Goal: Check status: Check status

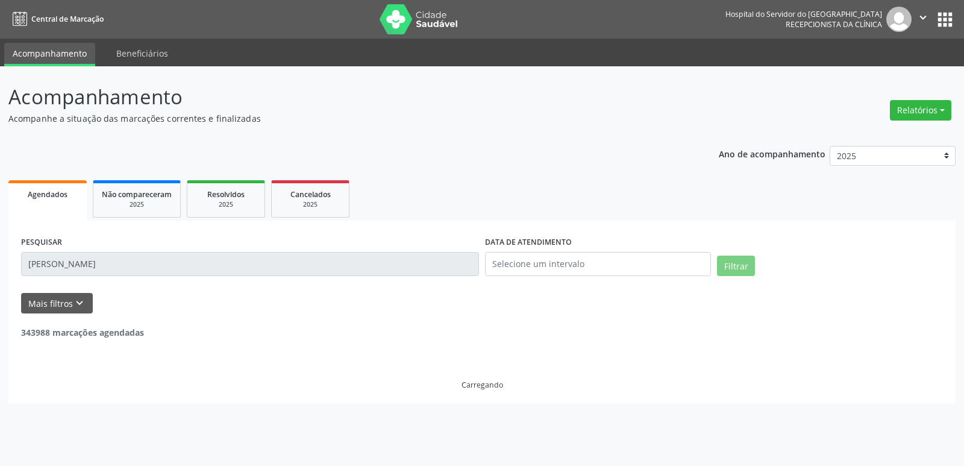
click at [0, 254] on div "Acompanhamento Acompanhe a situação das marcações correntes e finalizadas Relat…" at bounding box center [482, 265] width 964 height 399
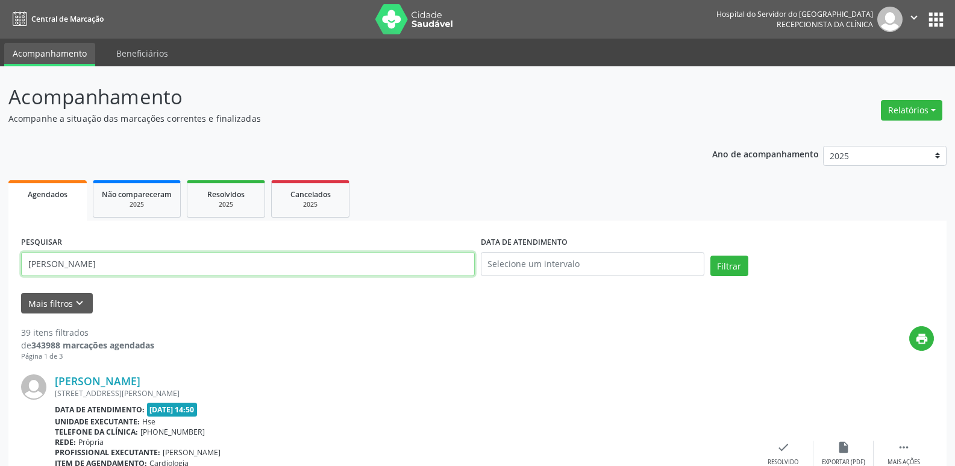
type input "14500873457"
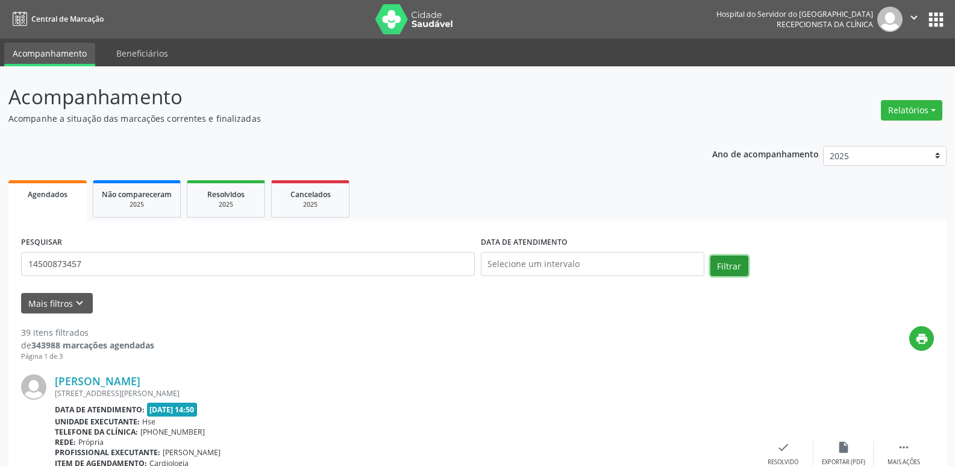
click at [736, 260] on button "Filtrar" at bounding box center [729, 265] width 38 height 20
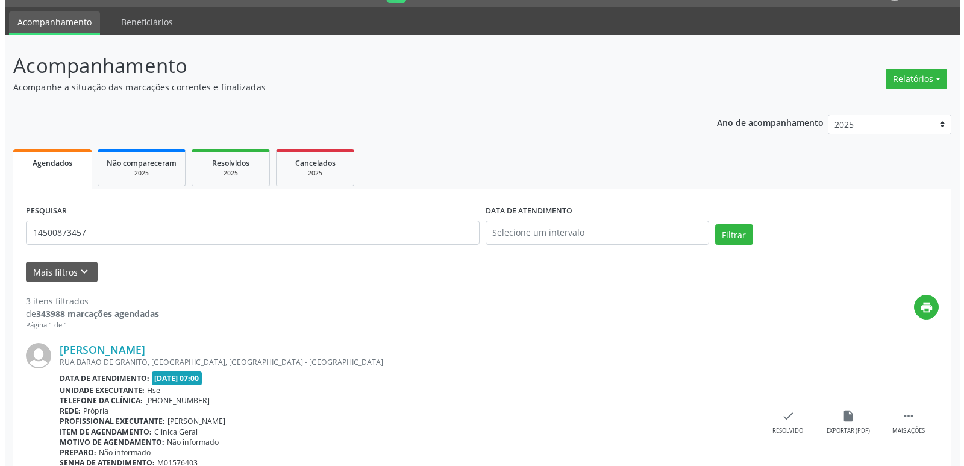
scroll to position [26, 0]
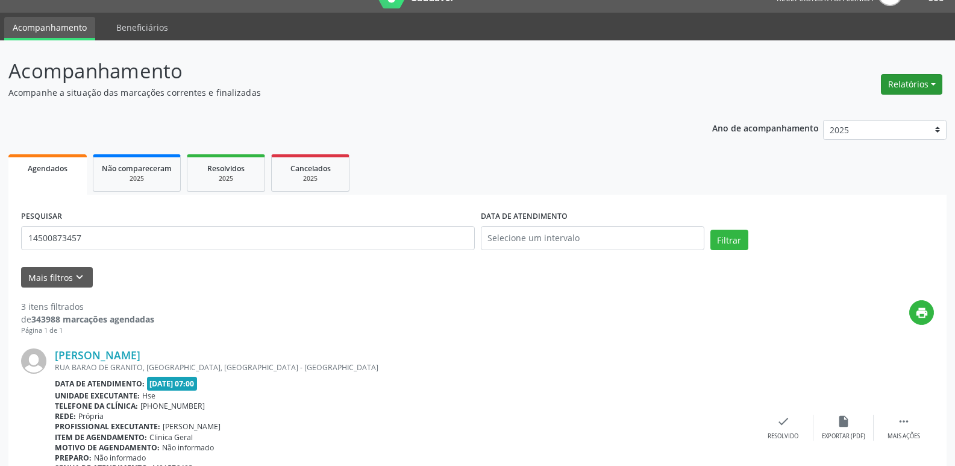
click at [921, 81] on button "Relatórios" at bounding box center [911, 84] width 61 height 20
click at [867, 102] on link "Agendamentos" at bounding box center [878, 110] width 130 height 17
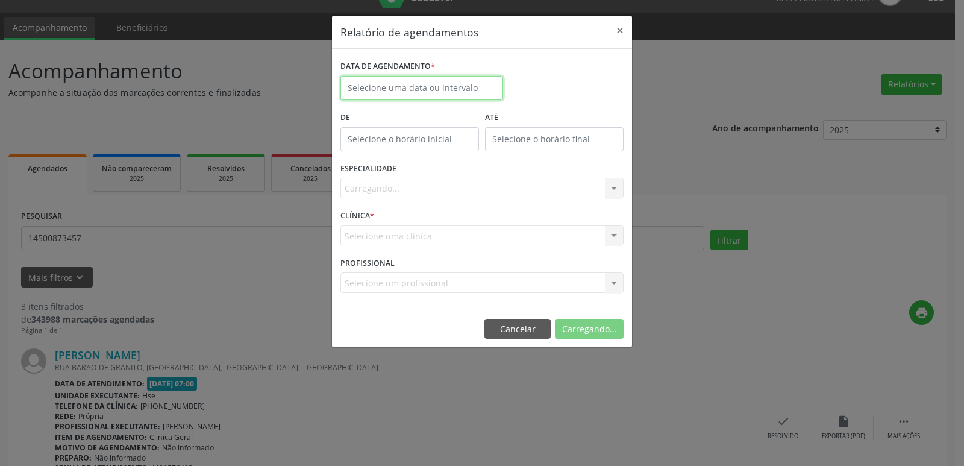
click at [420, 82] on input "text" at bounding box center [421, 88] width 163 height 24
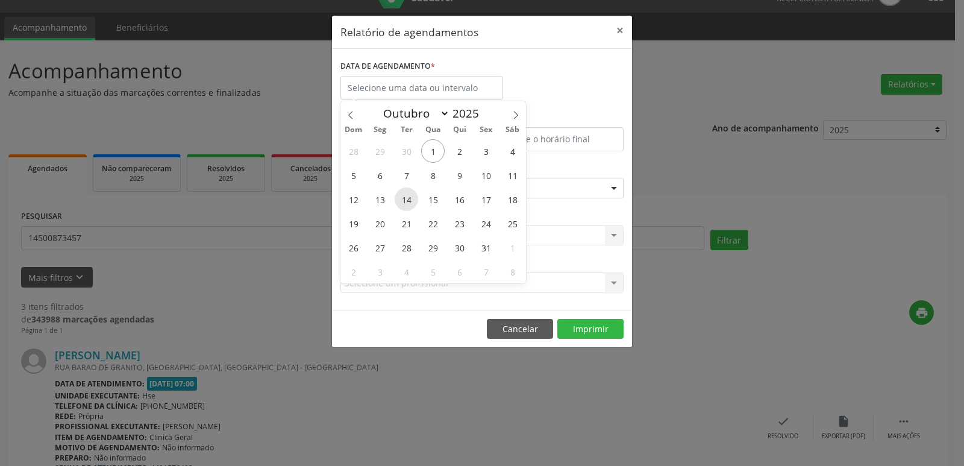
click at [401, 201] on span "14" at bounding box center [406, 198] width 23 height 23
type input "[DATE]"
click at [401, 201] on span "14" at bounding box center [406, 198] width 23 height 23
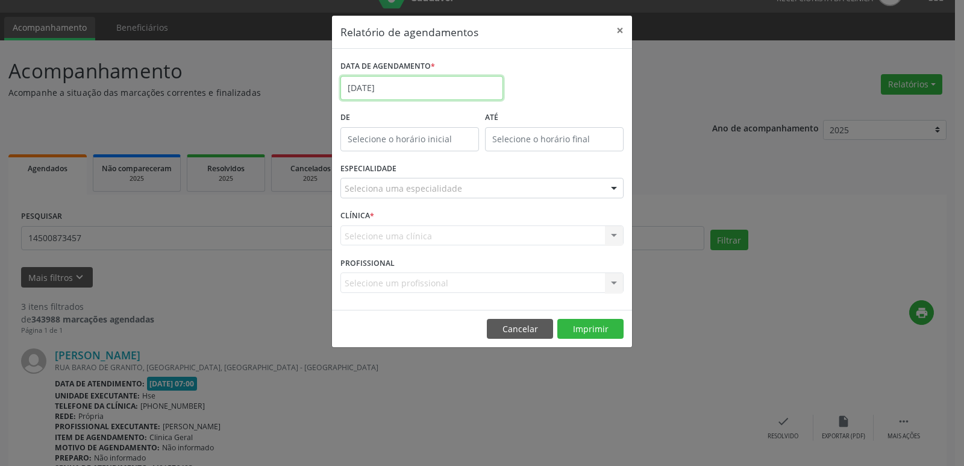
click at [410, 89] on input "[DATE]" at bounding box center [421, 88] width 163 height 24
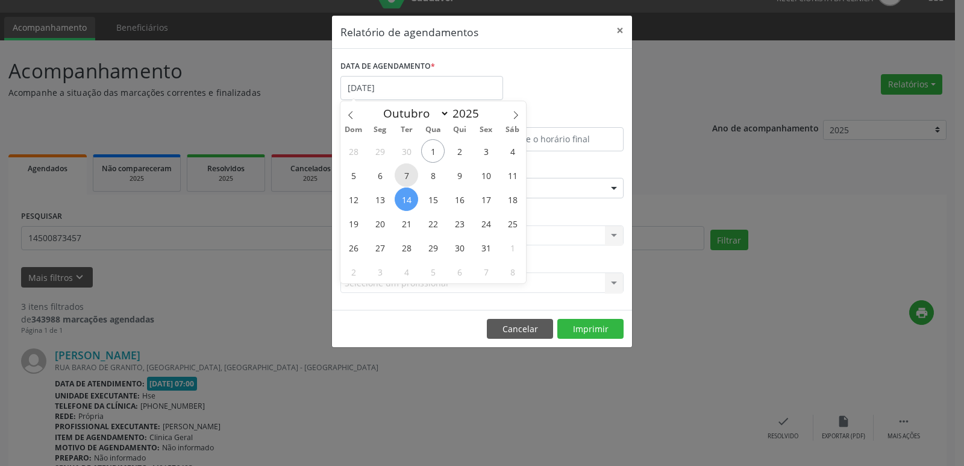
click at [407, 177] on span "7" at bounding box center [406, 174] width 23 height 23
type input "[DATE]"
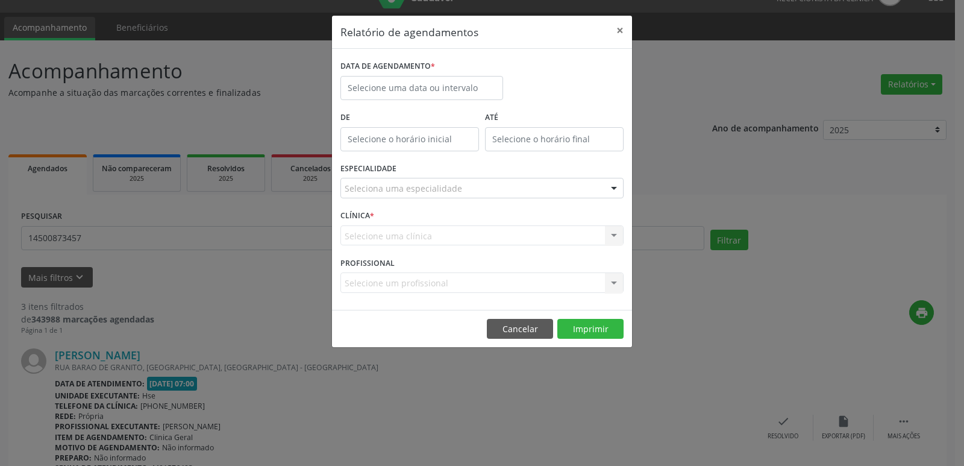
click at [558, 65] on div "DATA DE AGENDAMENTO *" at bounding box center [481, 82] width 289 height 51
click at [410, 84] on input "text" at bounding box center [421, 88] width 163 height 24
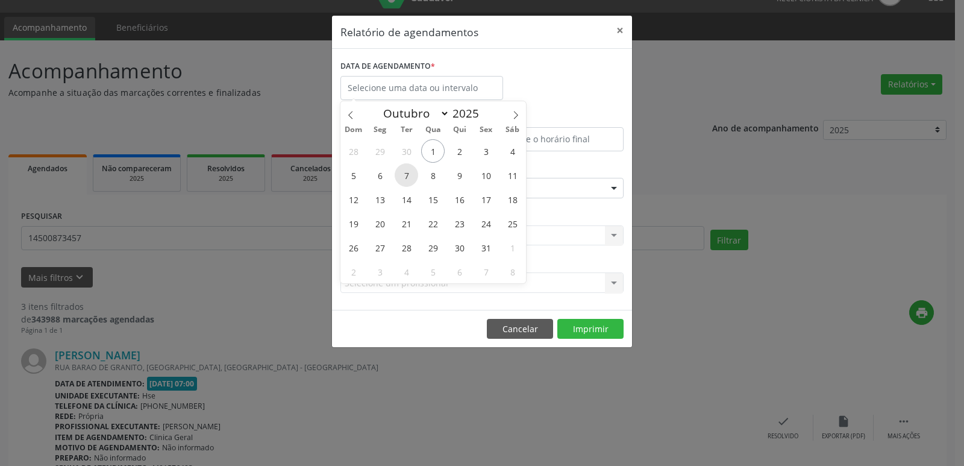
click at [406, 168] on span "7" at bounding box center [406, 174] width 23 height 23
type input "[DATE]"
click at [406, 168] on span "7" at bounding box center [406, 174] width 23 height 23
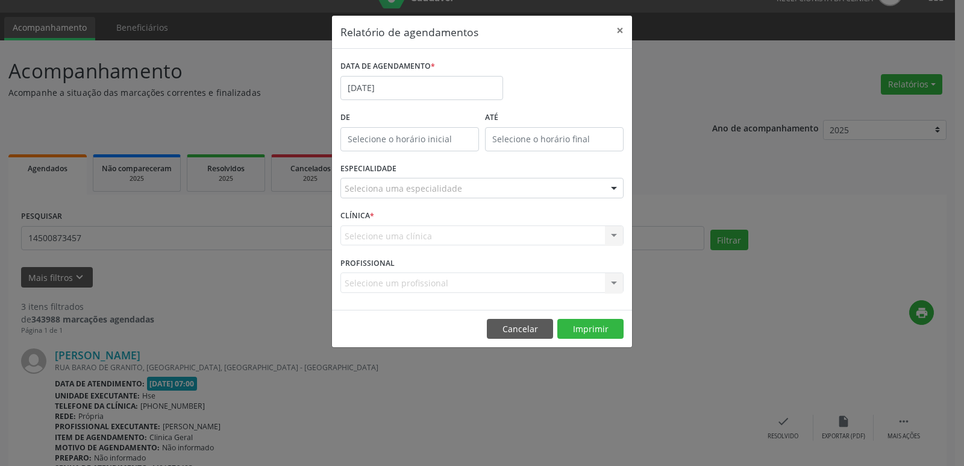
click at [547, 198] on div "Seleciona uma especialidade Todas as especialidades Alergologia Angiologia Arri…" at bounding box center [481, 188] width 283 height 20
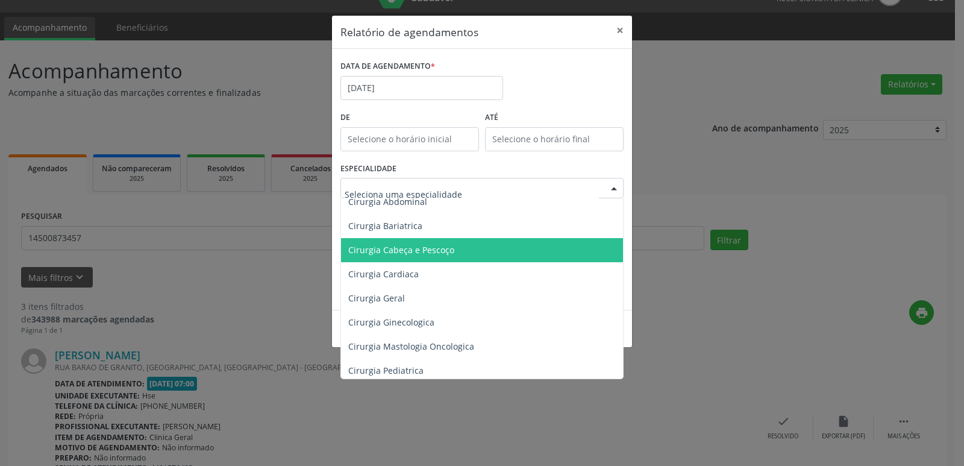
scroll to position [120, 0]
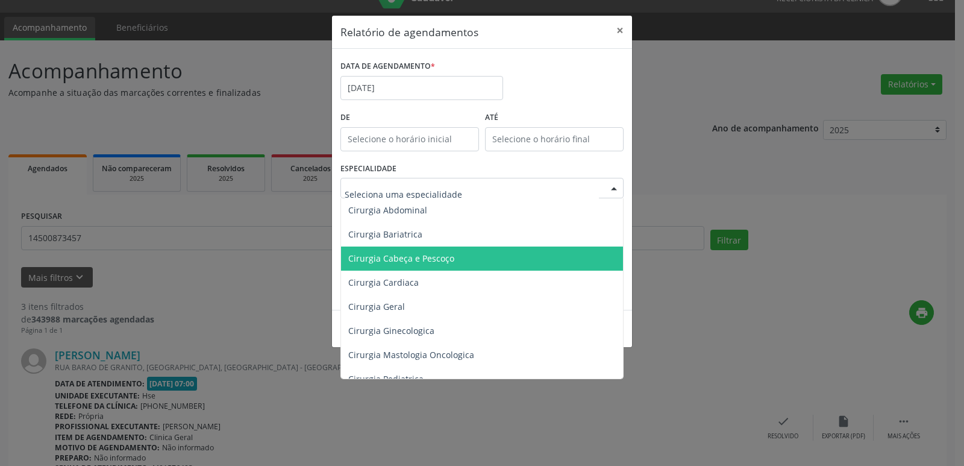
click at [610, 173] on div "ESPECIALIDADE Todas as especialidades Alergologia Angiologia Arritmologia Cardi…" at bounding box center [481, 183] width 289 height 47
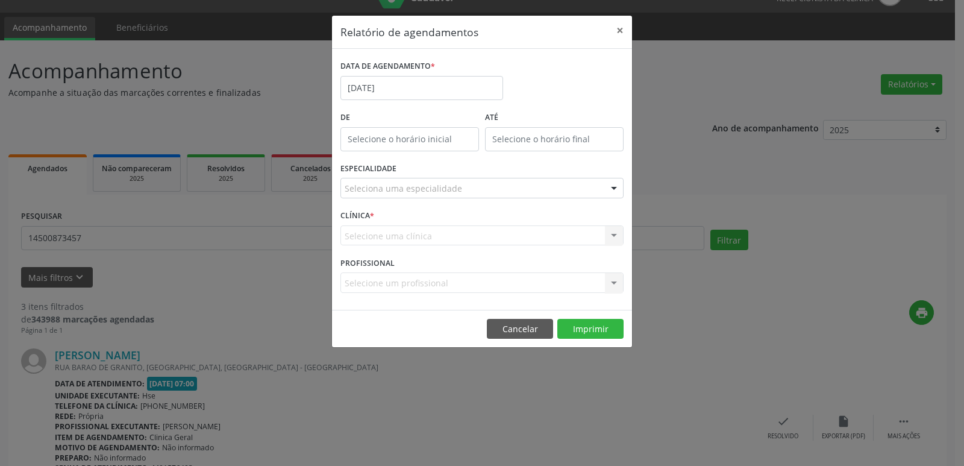
click at [534, 193] on div "Seleciona uma especialidade" at bounding box center [481, 188] width 283 height 20
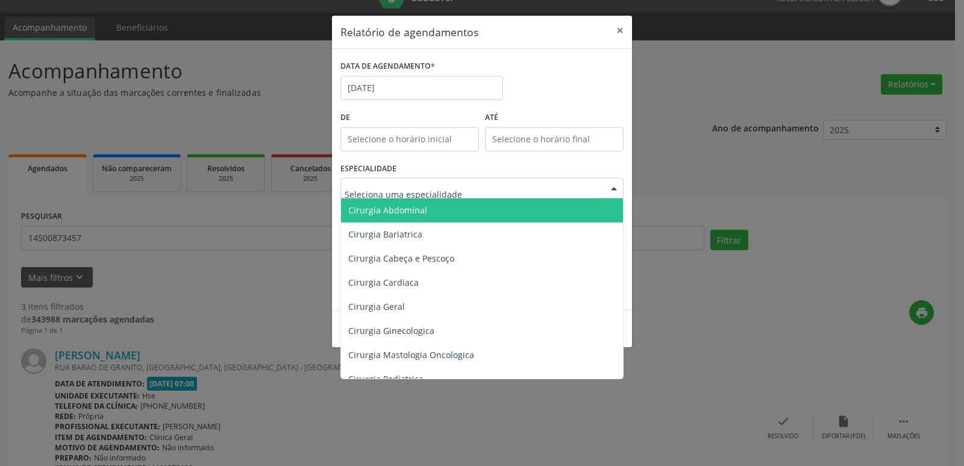
click at [519, 182] on input "text" at bounding box center [472, 194] width 254 height 24
click at [546, 164] on div "ESPECIALIDADE Todas as especialidades Alergologia Angiologia Arritmologia Cardi…" at bounding box center [481, 183] width 289 height 47
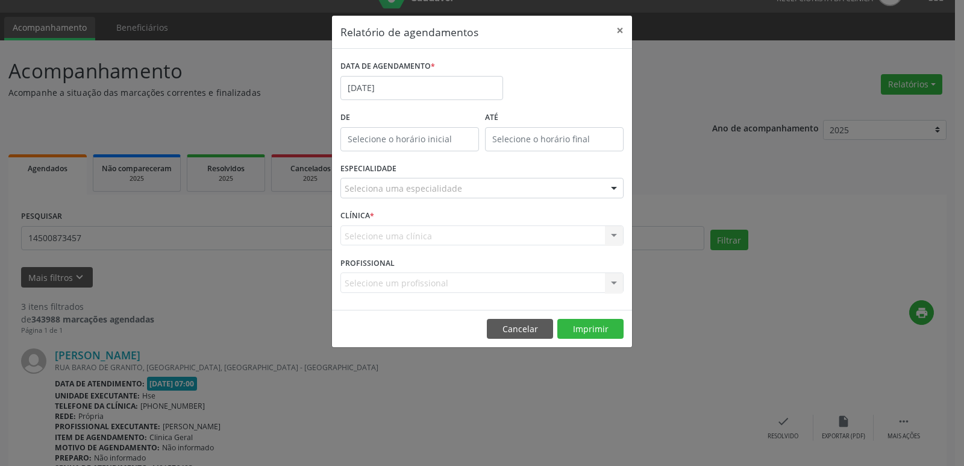
click at [522, 186] on div "Seleciona uma especialidade" at bounding box center [481, 188] width 283 height 20
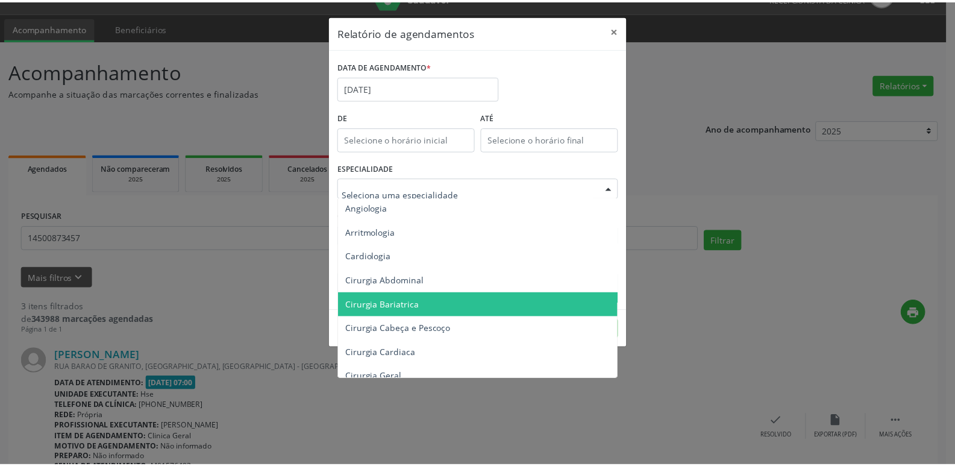
scroll to position [0, 0]
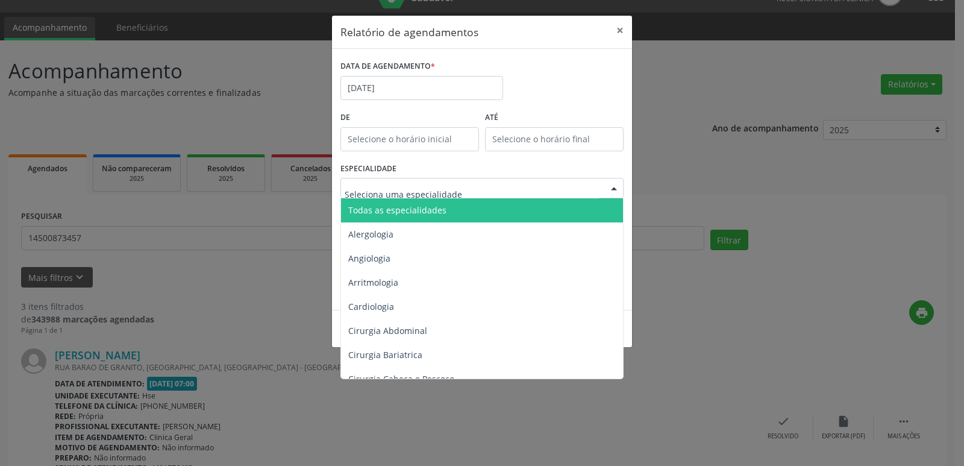
click at [495, 220] on span "Todas as especialidades" at bounding box center [483, 210] width 284 height 24
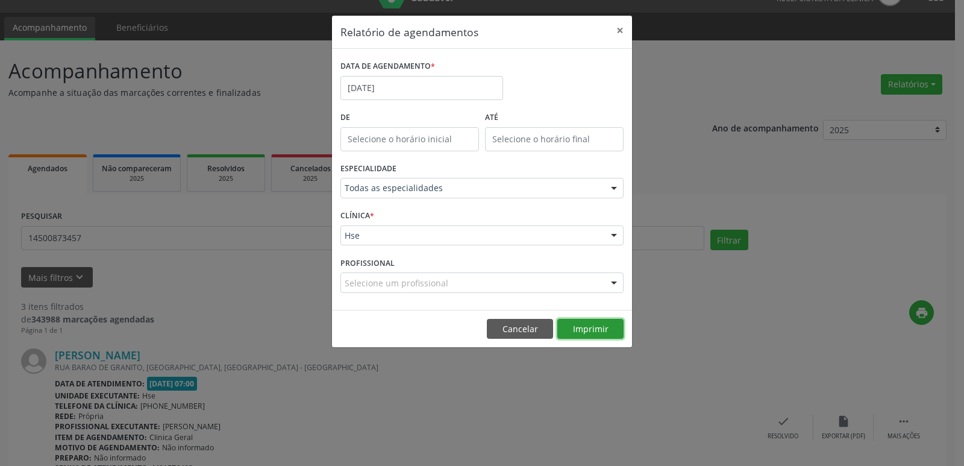
click at [595, 329] on button "Imprimir" at bounding box center [590, 329] width 66 height 20
click at [617, 30] on button "×" at bounding box center [620, 31] width 24 height 30
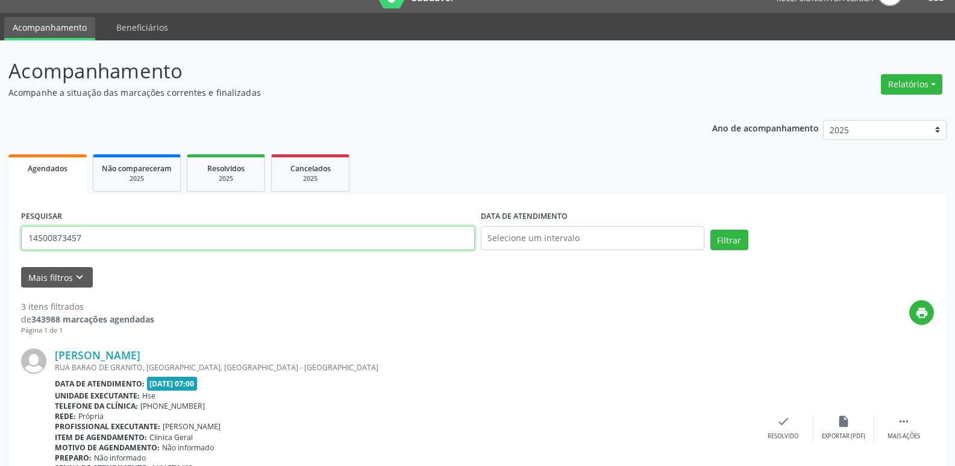
drag, startPoint x: 118, startPoint y: 233, endPoint x: 0, endPoint y: 313, distance: 142.7
click at [0, 313] on div "Acompanhamento Acompanhe a situação das marcações correntes e finalizadas Relat…" at bounding box center [477, 463] width 955 height 847
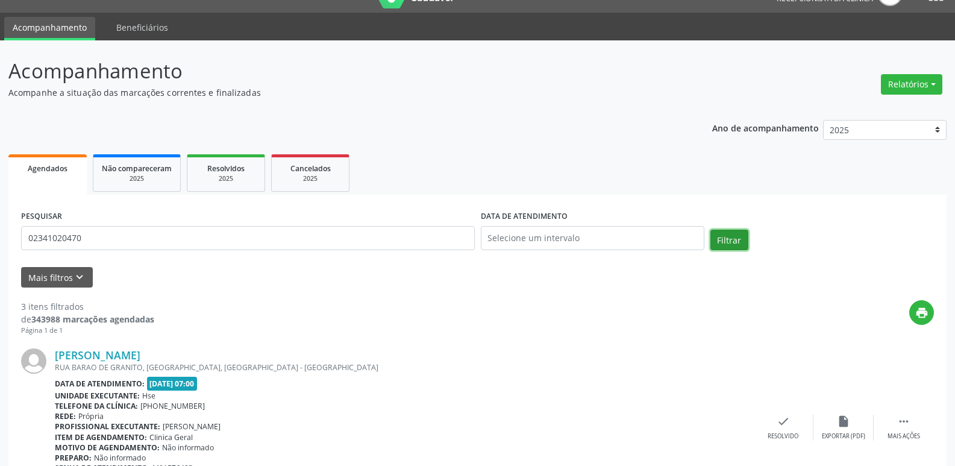
click at [725, 233] on button "Filtrar" at bounding box center [729, 240] width 38 height 20
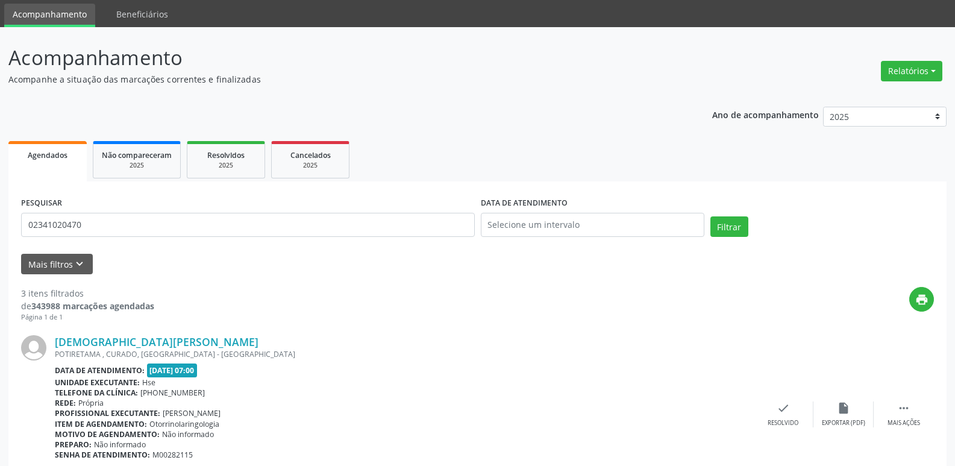
scroll to position [36, 0]
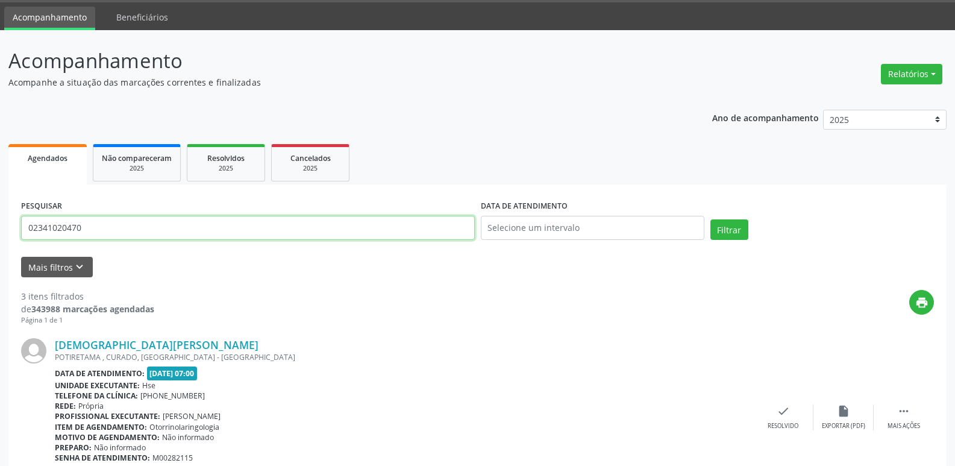
drag, startPoint x: 117, startPoint y: 236, endPoint x: 0, endPoint y: 219, distance: 118.2
click at [0, 219] on div "Acompanhamento Acompanhe a situação das marcações correntes e finalizadas Relat…" at bounding box center [477, 458] width 955 height 857
click at [733, 230] on button "Filtrar" at bounding box center [729, 229] width 38 height 20
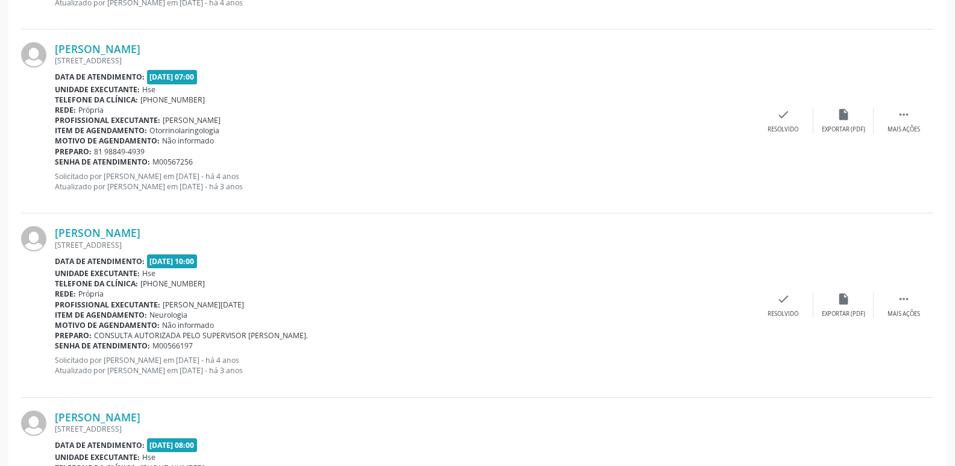
scroll to position [2711, 0]
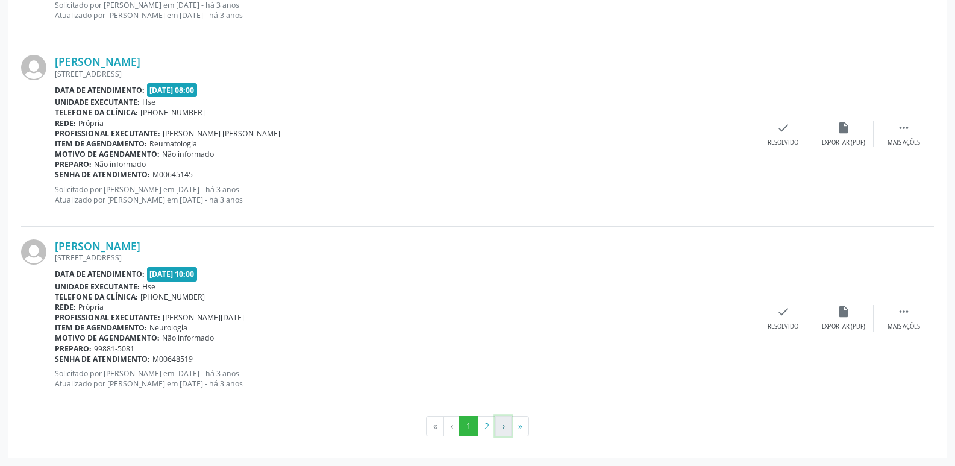
click at [499, 430] on button "›" at bounding box center [503, 426] width 16 height 20
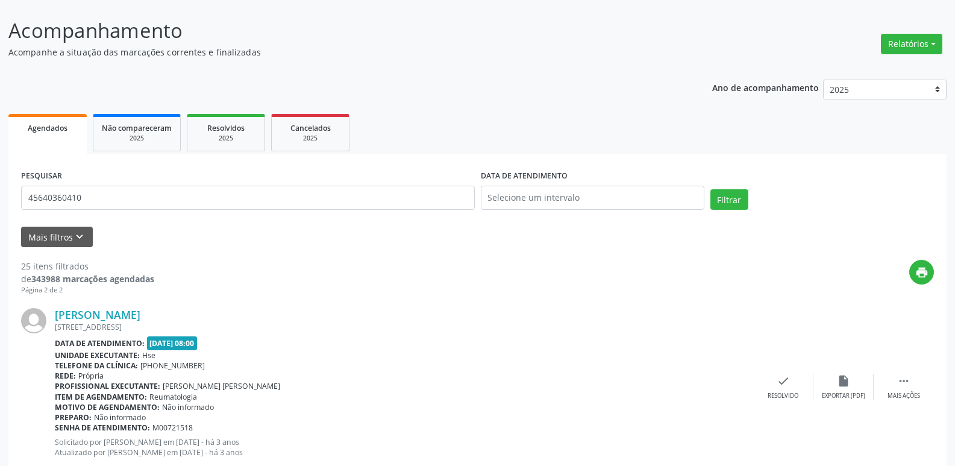
scroll to position [0, 0]
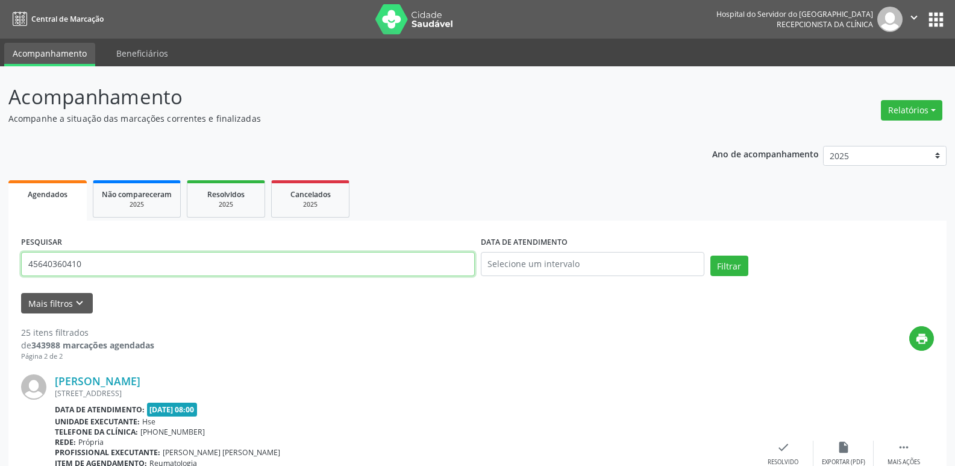
click at [89, 270] on input "45640360410" at bounding box center [248, 264] width 454 height 24
drag, startPoint x: 130, startPoint y: 274, endPoint x: 0, endPoint y: 274, distance: 129.5
paste input "[PERSON_NAME]"
type input "[PERSON_NAME]"
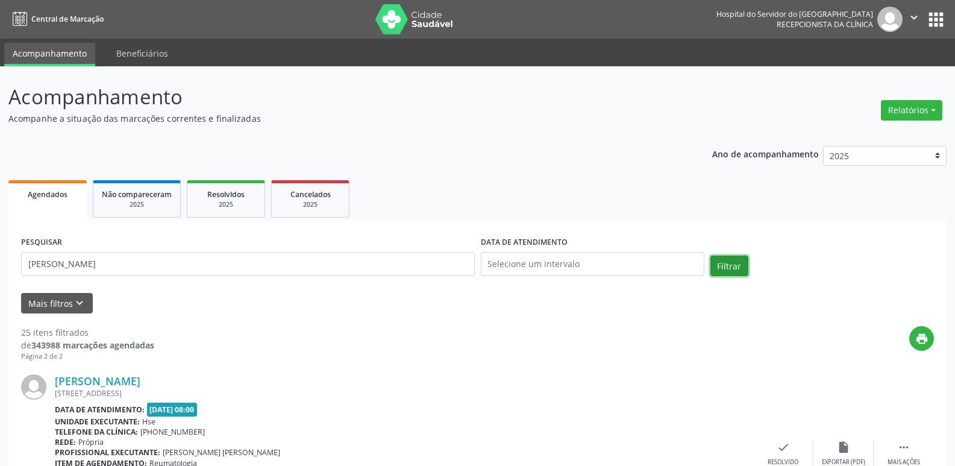
click at [727, 267] on button "Filtrar" at bounding box center [729, 265] width 38 height 20
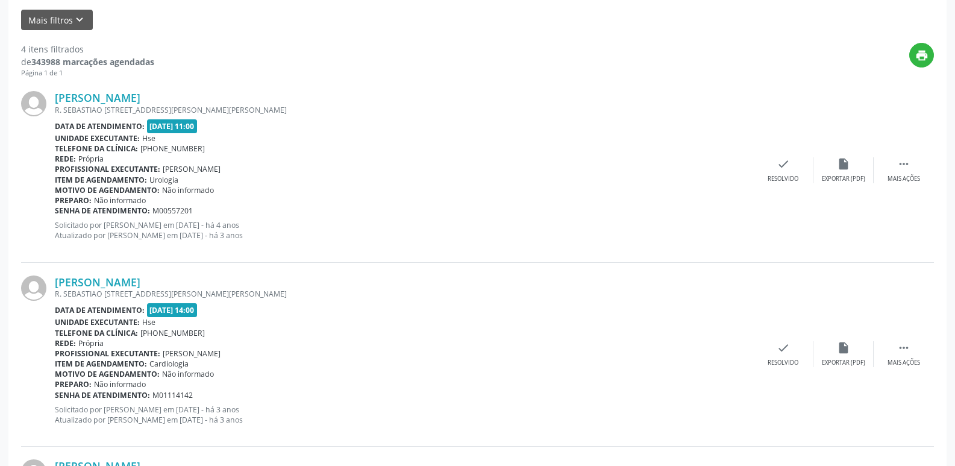
scroll to position [170, 0]
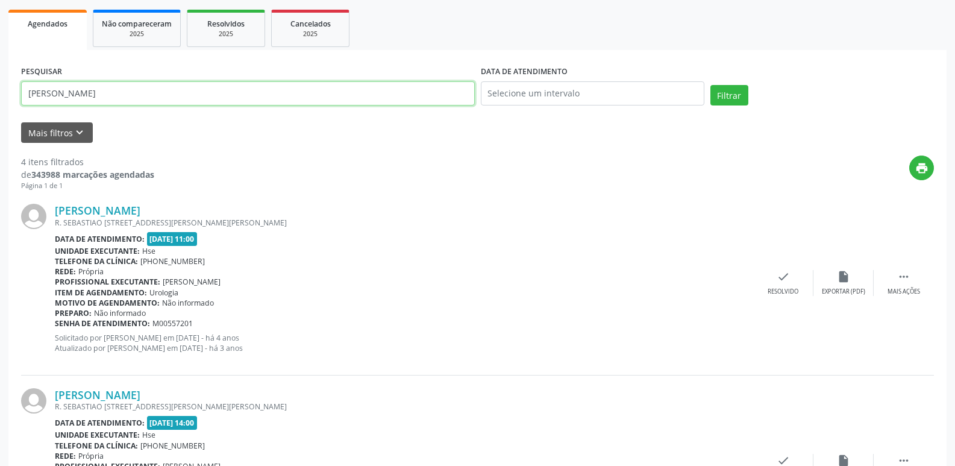
drag, startPoint x: 163, startPoint y: 95, endPoint x: 0, endPoint y: 120, distance: 165.1
click at [0, 120] on div "Acompanhamento Acompanhe a situação das marcações correntes e finalizadas Relat…" at bounding box center [477, 422] width 955 height 1052
type input "10337172404"
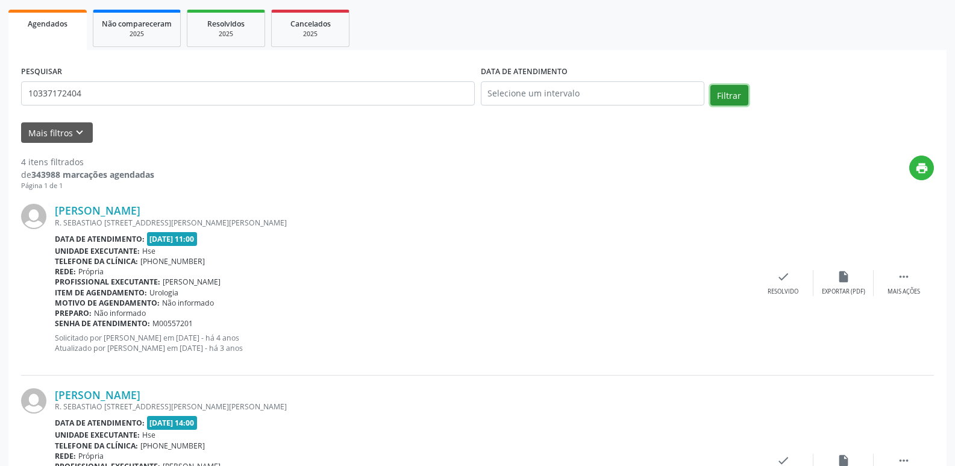
click at [731, 95] on button "Filtrar" at bounding box center [729, 95] width 38 height 20
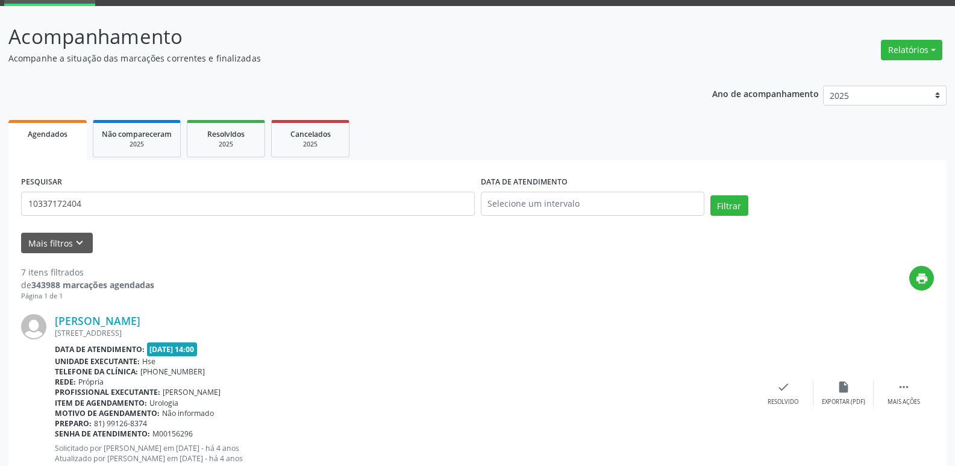
scroll to position [60, 0]
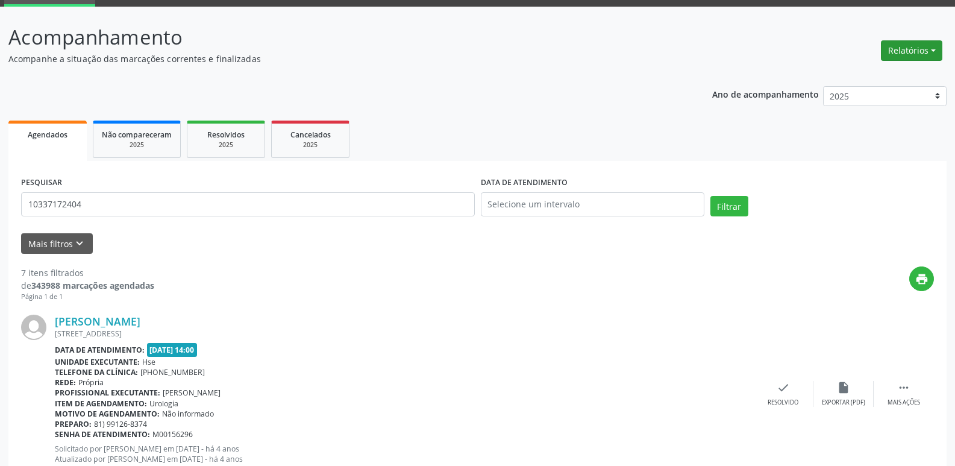
click at [913, 57] on button "Relatórios" at bounding box center [911, 50] width 61 height 20
click at [871, 75] on link "Agendamentos" at bounding box center [878, 76] width 130 height 17
select select "9"
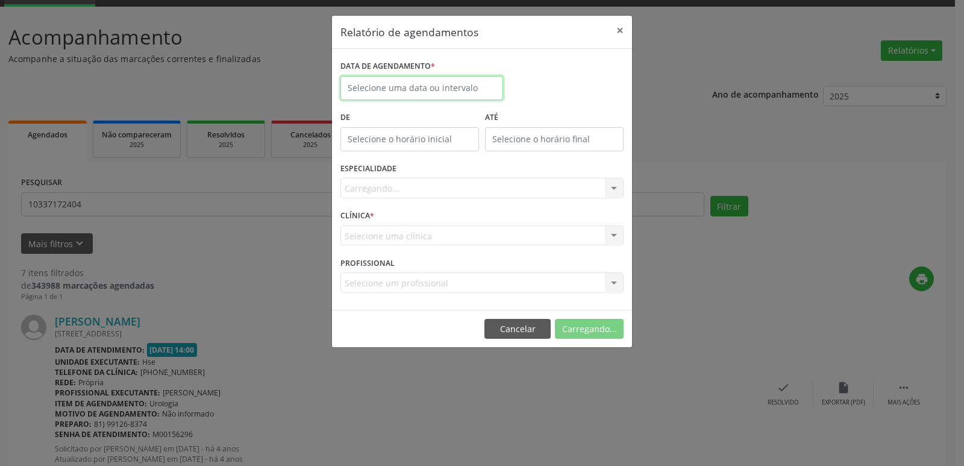
click at [482, 90] on input "text" at bounding box center [421, 88] width 163 height 24
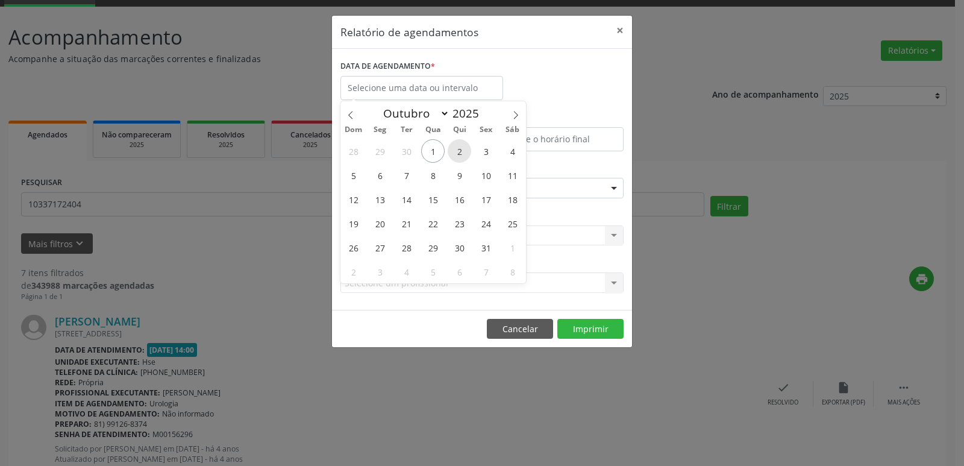
click at [463, 149] on span "2" at bounding box center [459, 150] width 23 height 23
type input "[DATE]"
click at [463, 149] on span "2" at bounding box center [459, 150] width 23 height 23
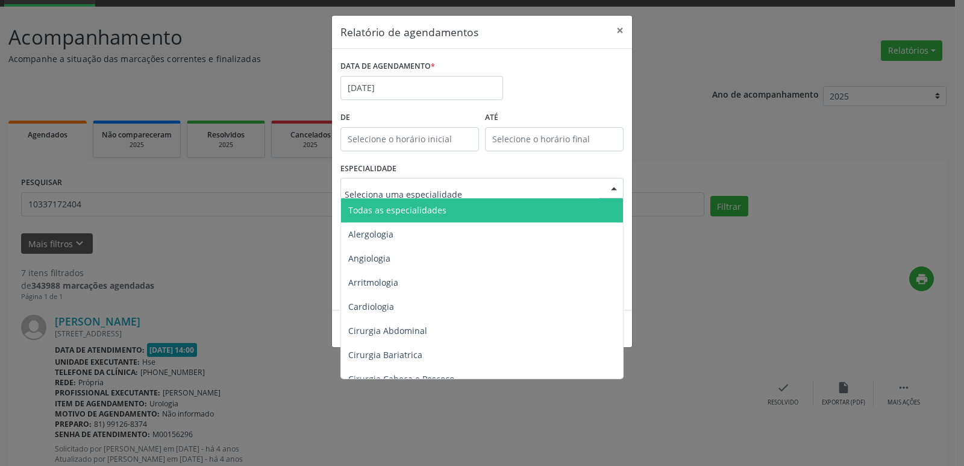
click at [522, 195] on div at bounding box center [481, 188] width 283 height 20
click at [495, 208] on span "Todas as especialidades" at bounding box center [483, 210] width 284 height 24
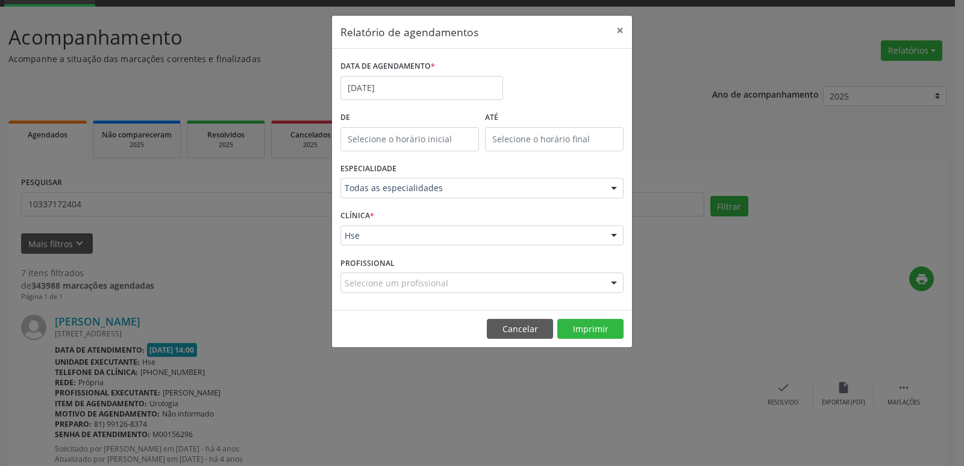
click at [533, 209] on div "CLÍNICA * Hse Hse Nenhum resultado encontrado para: " " Não há nenhuma opção pa…" at bounding box center [481, 230] width 289 height 47
click at [599, 334] on button "Imprimir" at bounding box center [590, 329] width 66 height 20
click at [619, 28] on button "×" at bounding box center [620, 31] width 24 height 30
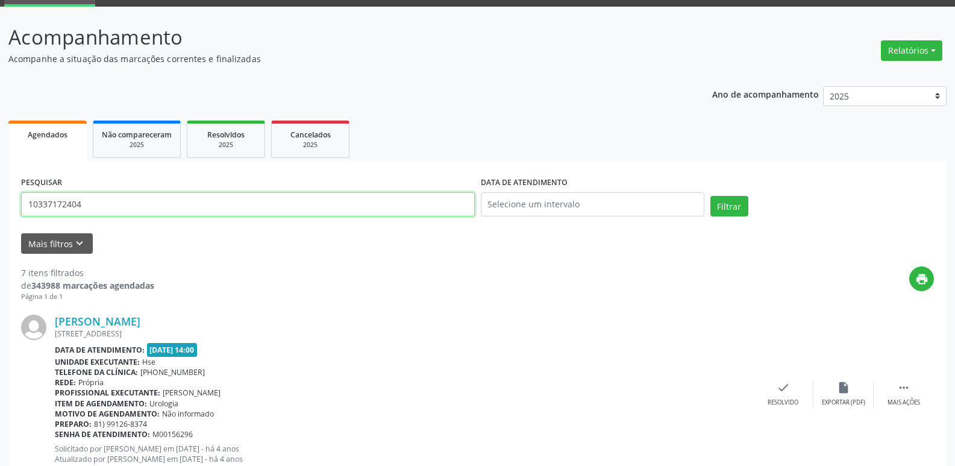
drag, startPoint x: 109, startPoint y: 199, endPoint x: 0, endPoint y: 192, distance: 109.3
click at [189, 202] on input "text" at bounding box center [248, 204] width 454 height 24
type input "[PERSON_NAME]"
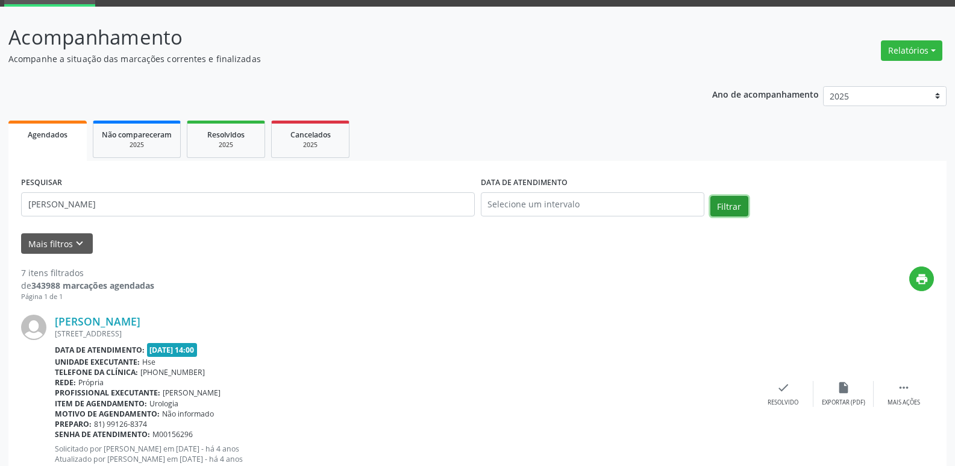
click at [724, 207] on button "Filtrar" at bounding box center [729, 206] width 38 height 20
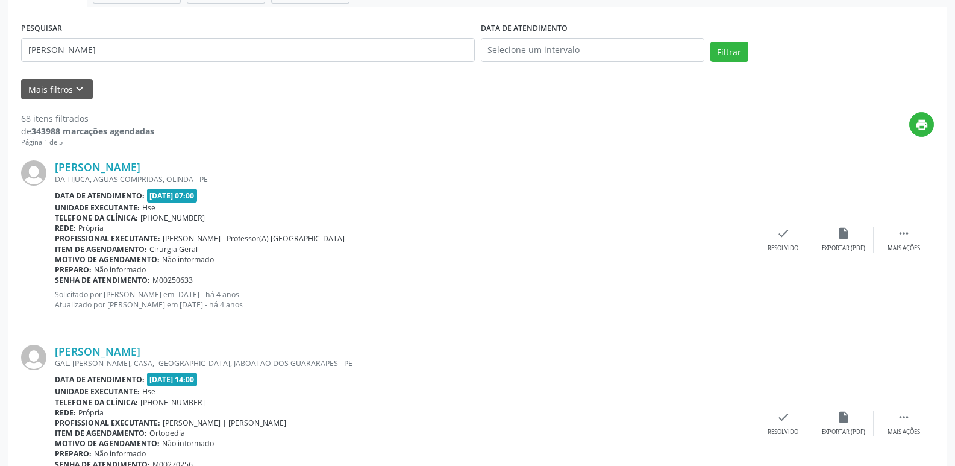
scroll to position [241, 0]
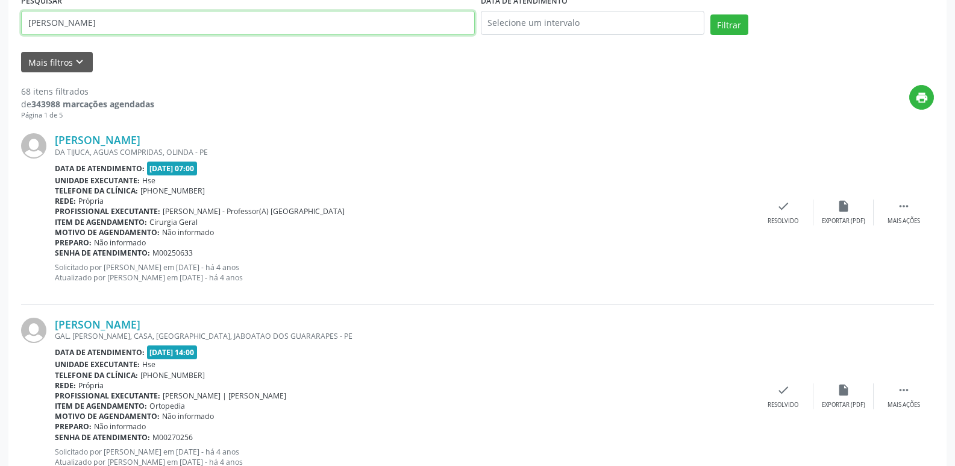
drag, startPoint x: 0, startPoint y: 92, endPoint x: 0, endPoint y: 121, distance: 29.5
type input "18934994487"
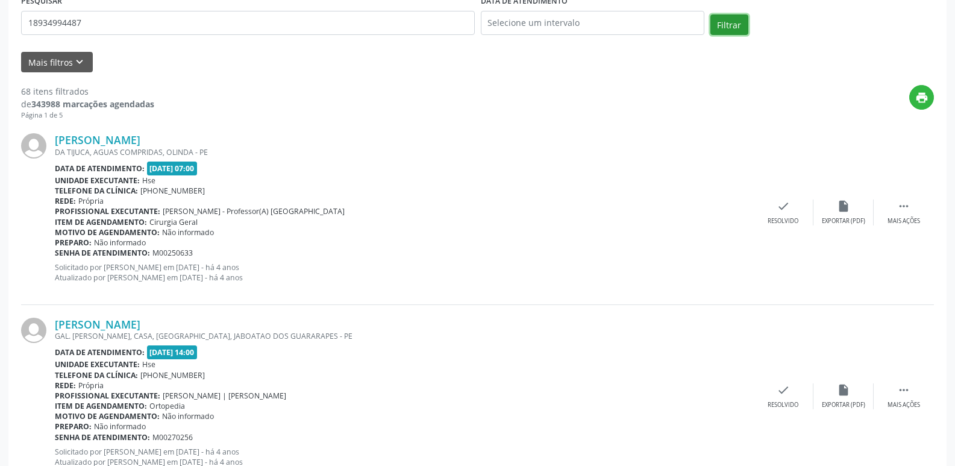
click at [740, 20] on button "Filtrar" at bounding box center [729, 24] width 38 height 20
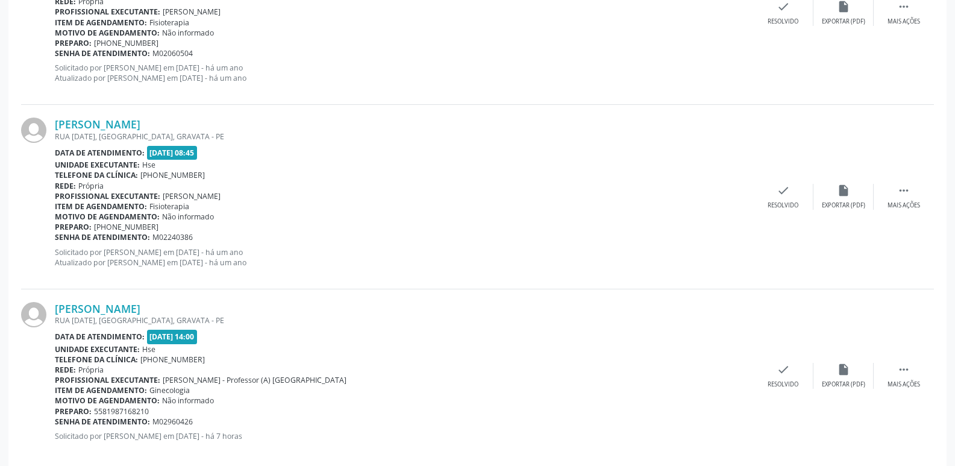
scroll to position [2701, 0]
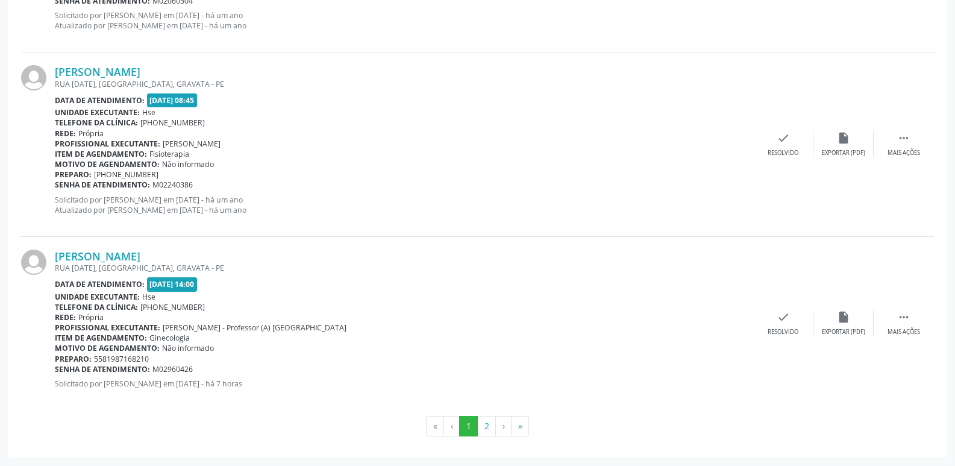
drag, startPoint x: 158, startPoint y: 328, endPoint x: 441, endPoint y: 326, distance: 283.1
click at [244, 328] on div "Profissional executante: [PERSON_NAME] - Professor (A) [GEOGRAPHIC_DATA]" at bounding box center [404, 327] width 698 height 10
click at [255, 328] on span "[PERSON_NAME] - Professor (A) [GEOGRAPHIC_DATA]" at bounding box center [255, 327] width 184 height 10
click at [173, 327] on span "[PERSON_NAME] - Professor (A) [GEOGRAPHIC_DATA]" at bounding box center [255, 327] width 184 height 10
